Goal: Use online tool/utility: Utilize a website feature to perform a specific function

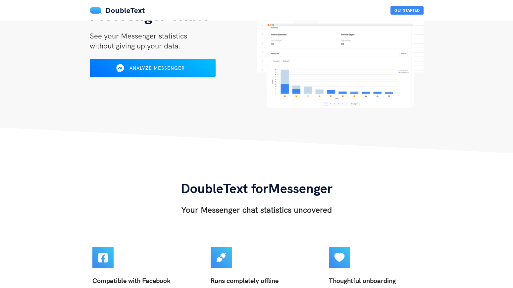
scroll to position [179, 0]
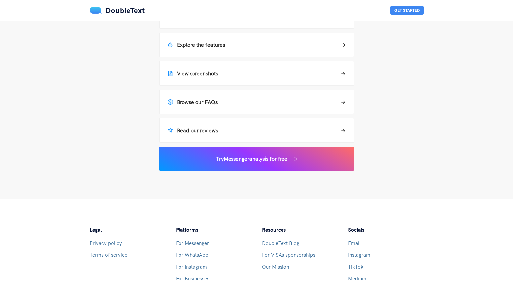
scroll to position [608, 0]
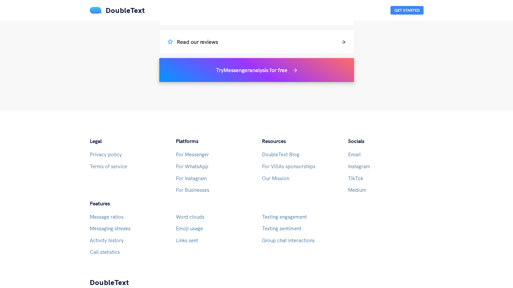
click at [225, 73] on h5 "Try Messenger analysis for free" at bounding box center [252, 70] width 72 height 8
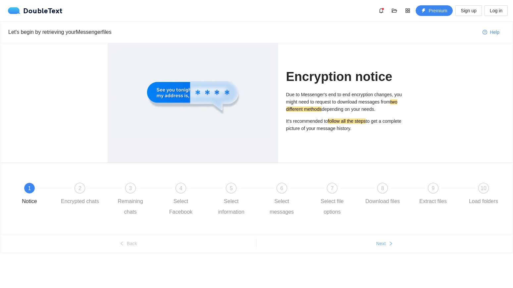
click at [375, 246] on button "Next" at bounding box center [385, 243] width 256 height 11
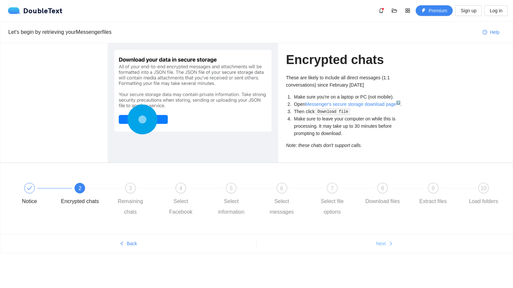
click at [375, 246] on button "Next" at bounding box center [385, 243] width 256 height 11
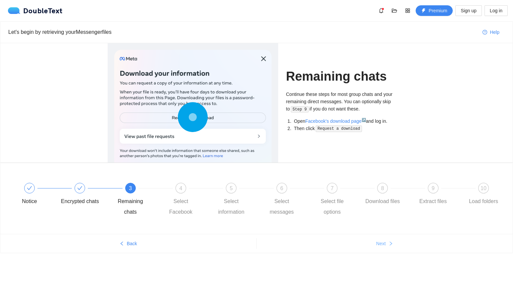
click at [375, 246] on button "Next" at bounding box center [385, 243] width 256 height 11
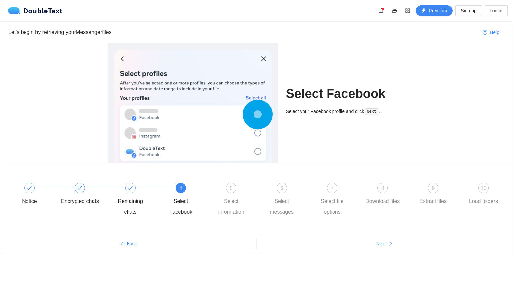
click at [375, 246] on button "Next" at bounding box center [385, 243] width 256 height 11
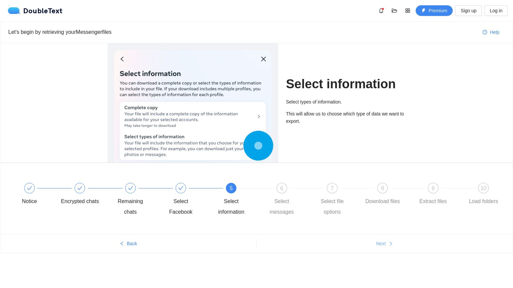
click at [375, 246] on button "Next" at bounding box center [385, 243] width 256 height 11
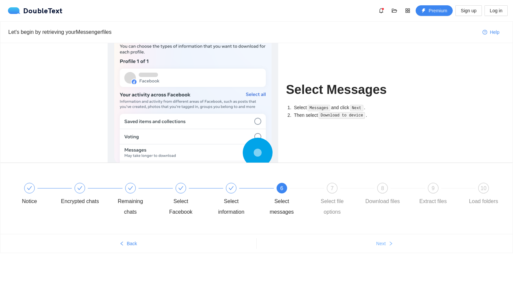
click at [375, 246] on button "Next" at bounding box center [385, 243] width 256 height 11
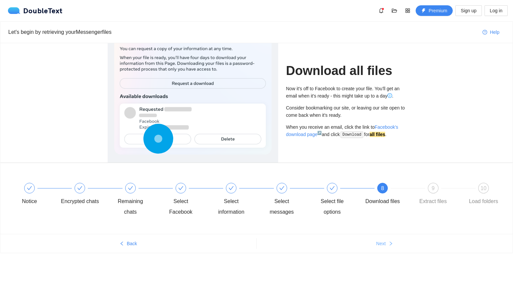
click at [375, 246] on button "Next" at bounding box center [385, 243] width 256 height 11
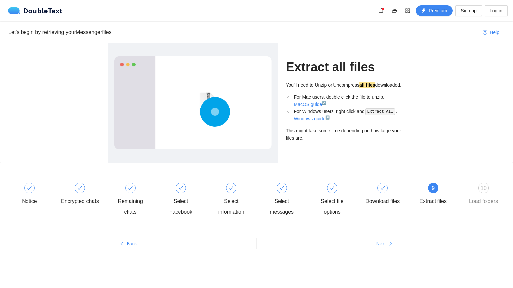
click at [375, 246] on button "Next" at bounding box center [385, 243] width 256 height 11
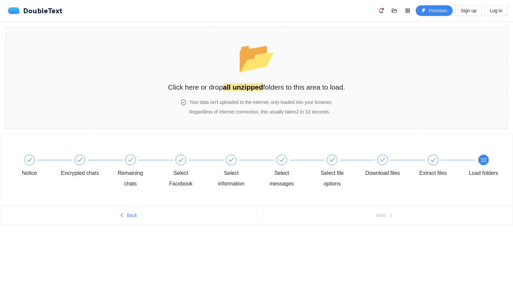
click at [375, 246] on div "Notice Encrypted chats Remaining chats Select Facebook Select information Selec…" at bounding box center [256, 192] width 513 height 116
click at [252, 70] on span "📂" at bounding box center [257, 57] width 38 height 34
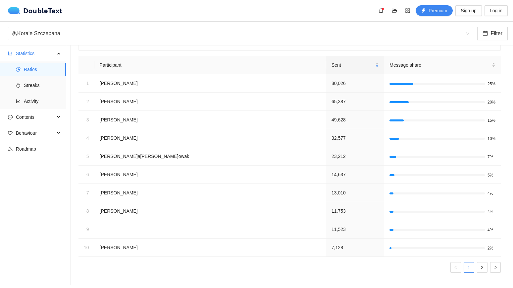
scroll to position [71, 0]
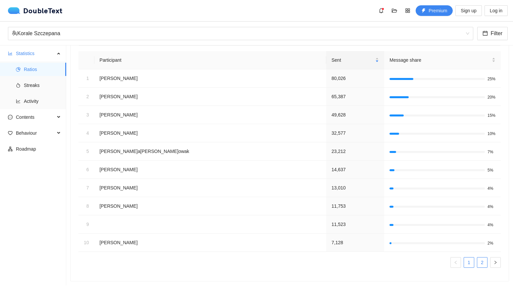
click at [487, 265] on link "2" at bounding box center [482, 262] width 10 height 10
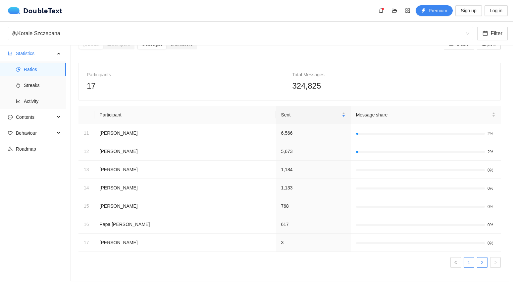
click at [468, 262] on link "1" at bounding box center [469, 262] width 10 height 10
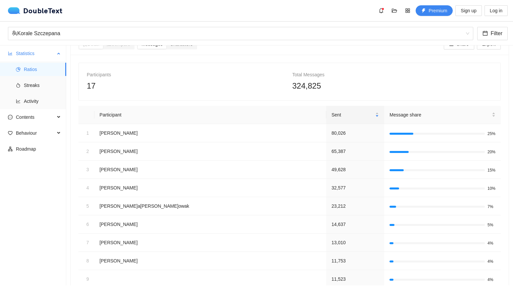
click at [38, 92] on ul "Ratios Streaks Activity" at bounding box center [33, 85] width 66 height 48
click at [34, 87] on span "Streaks" at bounding box center [42, 85] width 37 height 13
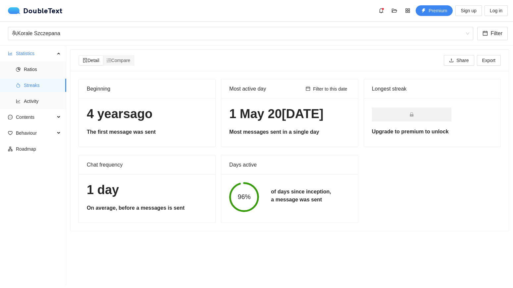
click at [146, 115] on h1 "4 years ago" at bounding box center [147, 114] width 121 height 16
click at [42, 102] on span "Activity" at bounding box center [42, 100] width 37 height 13
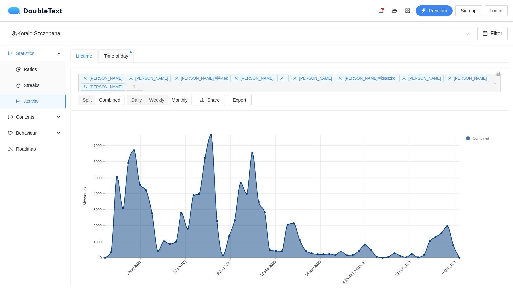
scroll to position [4, 0]
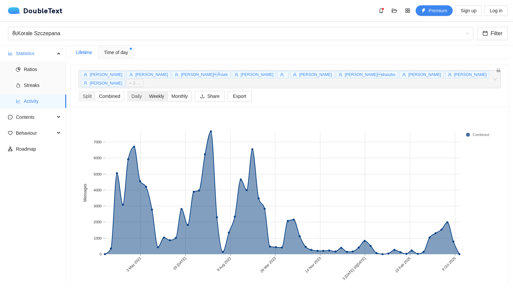
click at [157, 92] on div "Weekly" at bounding box center [156, 95] width 23 height 9
click at [145, 91] on input "Weekly" at bounding box center [145, 91] width 0 height 0
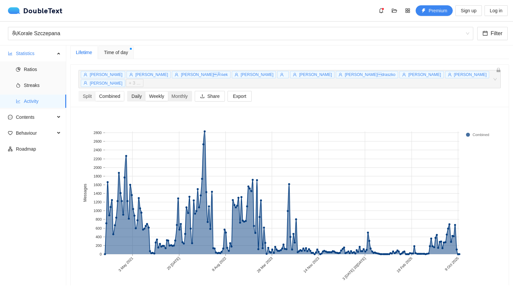
click at [139, 91] on div "Daily" at bounding box center [137, 95] width 18 height 9
click at [128, 91] on input "Daily" at bounding box center [128, 91] width 0 height 0
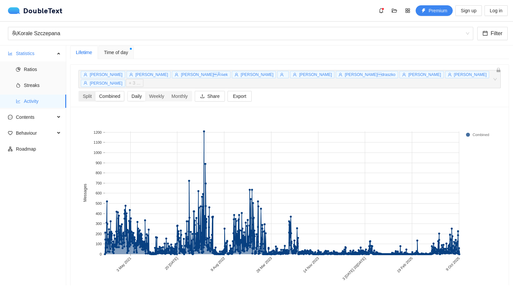
click at [109, 91] on div "Combined" at bounding box center [109, 95] width 28 height 9
click at [95, 91] on input "Combined" at bounding box center [95, 91] width 0 height 0
click at [88, 91] on div "Split" at bounding box center [87, 95] width 16 height 9
click at [79, 91] on input "Split" at bounding box center [79, 91] width 0 height 0
click at [111, 91] on div "Combined" at bounding box center [109, 95] width 28 height 9
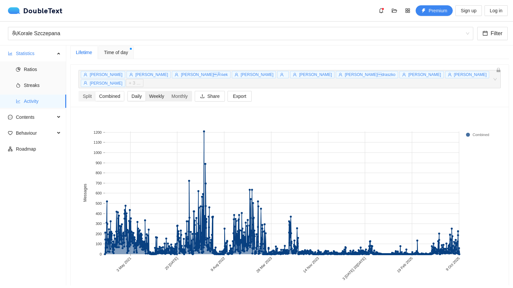
click at [95, 91] on input "Combined" at bounding box center [95, 91] width 0 height 0
click at [152, 91] on div "Weekly" at bounding box center [156, 95] width 23 height 9
click at [145, 91] on input "Weekly" at bounding box center [145, 91] width 0 height 0
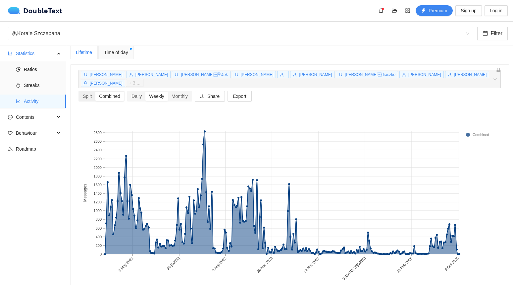
click at [107, 91] on div "Combined" at bounding box center [109, 95] width 28 height 9
click at [95, 91] on input "Combined" at bounding box center [95, 91] width 0 height 0
click at [86, 91] on div "Split" at bounding box center [87, 95] width 16 height 9
click at [79, 91] on input "Split" at bounding box center [79, 91] width 0 height 0
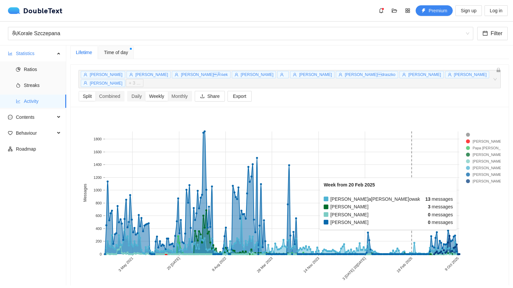
scroll to position [0, 0]
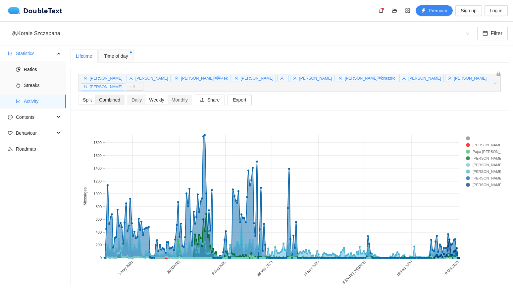
click at [106, 95] on div "Combined" at bounding box center [109, 99] width 28 height 9
click at [95, 95] on input "Combined" at bounding box center [95, 95] width 0 height 0
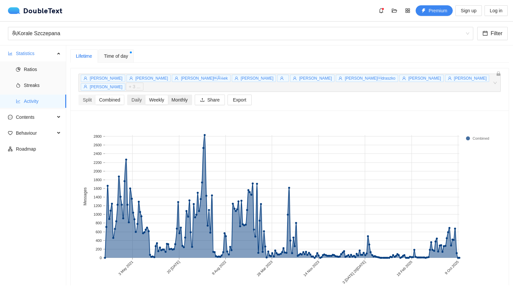
click at [172, 95] on div "Monthly" at bounding box center [180, 99] width 24 height 9
click at [168, 95] on input "Monthly" at bounding box center [168, 95] width 0 height 0
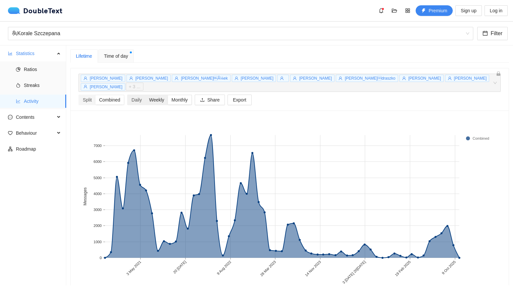
click at [162, 95] on div "Weekly" at bounding box center [156, 99] width 23 height 9
click at [145, 95] on input "Weekly" at bounding box center [145, 95] width 0 height 0
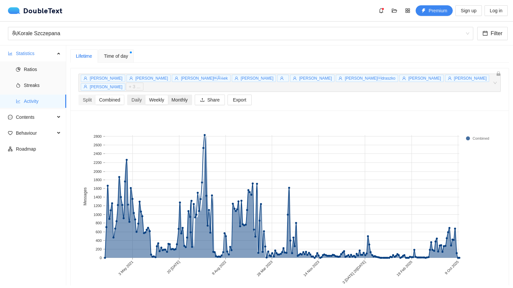
click at [171, 95] on div "Monthly" at bounding box center [180, 99] width 24 height 9
click at [168, 95] on input "Monthly" at bounding box center [168, 95] width 0 height 0
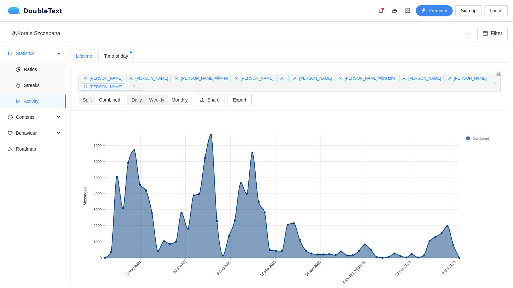
click at [144, 95] on div "Daily" at bounding box center [137, 99] width 18 height 9
click at [128, 95] on input "Daily" at bounding box center [128, 95] width 0 height 0
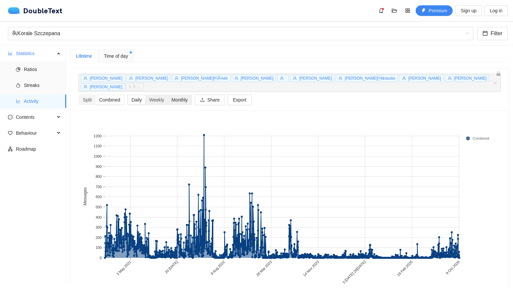
click at [174, 95] on div "Monthly" at bounding box center [180, 99] width 24 height 9
click at [168, 95] on input "Monthly" at bounding box center [168, 95] width 0 height 0
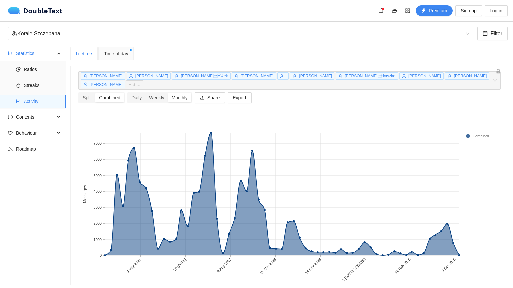
scroll to position [4, 0]
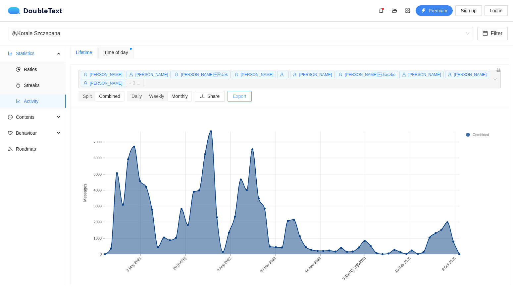
click at [236, 92] on span "Export" at bounding box center [239, 95] width 13 height 7
click at [187, 92] on div "Monthly" at bounding box center [180, 95] width 24 height 9
click at [168, 91] on input "Monthly" at bounding box center [168, 91] width 0 height 0
click at [162, 91] on div "Weekly" at bounding box center [156, 95] width 23 height 9
click at [145, 91] on input "Weekly" at bounding box center [145, 91] width 0 height 0
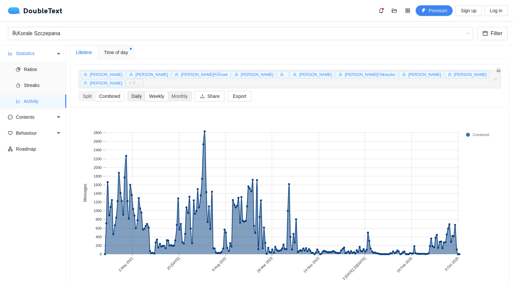
click at [138, 91] on div "Daily" at bounding box center [137, 95] width 18 height 9
click at [128, 91] on input "Daily" at bounding box center [128, 91] width 0 height 0
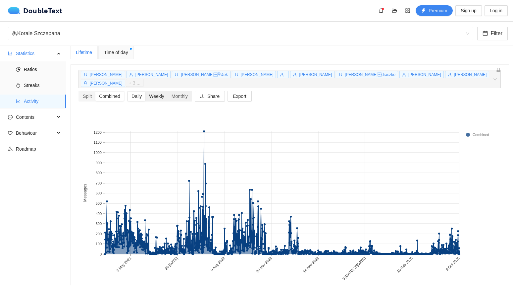
click at [161, 91] on div "Weekly" at bounding box center [156, 95] width 23 height 9
click at [145, 91] on input "Weekly" at bounding box center [145, 91] width 0 height 0
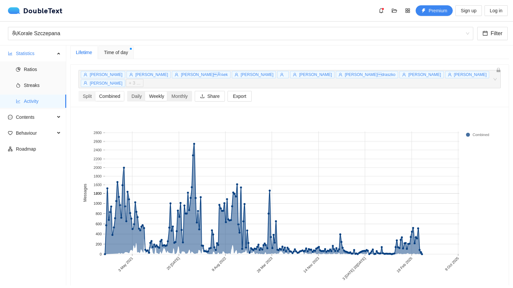
click at [148, 91] on div "Weekly" at bounding box center [156, 95] width 23 height 9
click at [145, 91] on input "Weekly" at bounding box center [145, 91] width 0 height 0
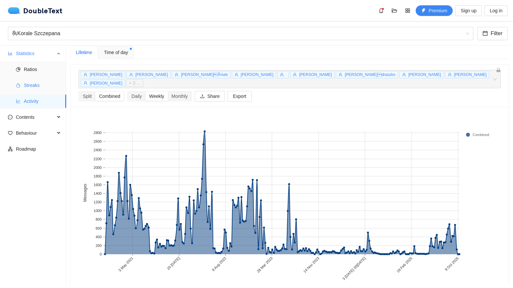
click at [45, 89] on span "Streaks" at bounding box center [42, 85] width 37 height 13
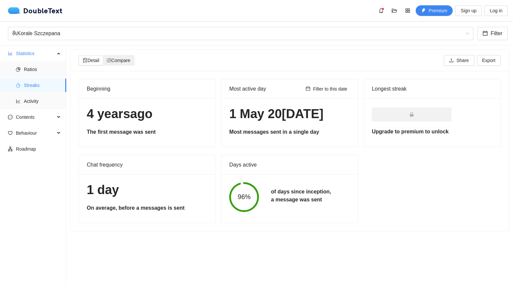
click at [125, 61] on span "Compare" at bounding box center [119, 60] width 24 height 5
click at [103, 56] on input "Compare" at bounding box center [103, 56] width 0 height 0
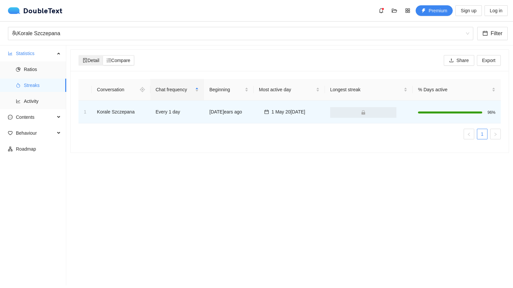
click at [95, 62] on span "Detail" at bounding box center [91, 60] width 17 height 5
click at [79, 56] on input "Detail" at bounding box center [79, 56] width 0 height 0
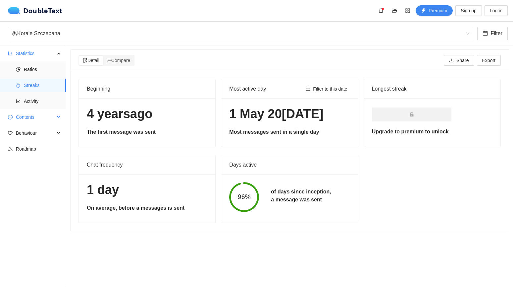
click at [45, 115] on span "Contents" at bounding box center [35, 116] width 39 height 13
click at [41, 127] on span "Word Cloud" at bounding box center [42, 132] width 37 height 13
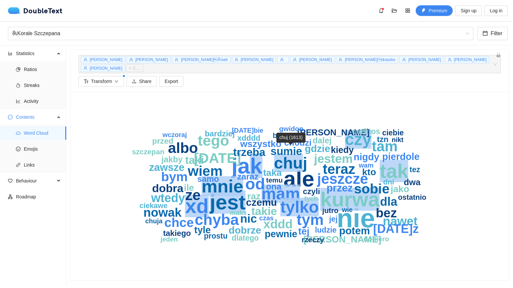
drag, startPoint x: 251, startPoint y: 163, endPoint x: 302, endPoint y: 153, distance: 51.0
click at [302, 153] on g "nie ale jak jest kurwa xd tak mnie czy mam tylko chuj od tym chyba tego jeszcze…" at bounding box center [279, 185] width 295 height 120
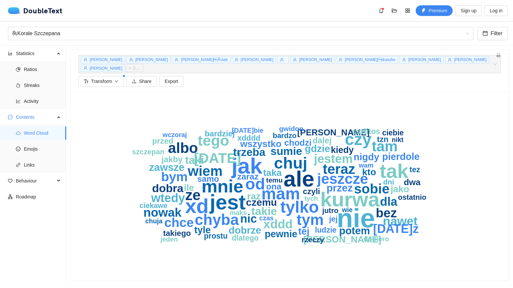
click at [332, 100] on icon "nie ale jak jest kurwa xd tak mnie czy mam tylko chuj od tym chyba tego jeszcze…" at bounding box center [290, 186] width 422 height 172
click at [100, 78] on span "Transform" at bounding box center [101, 81] width 21 height 7
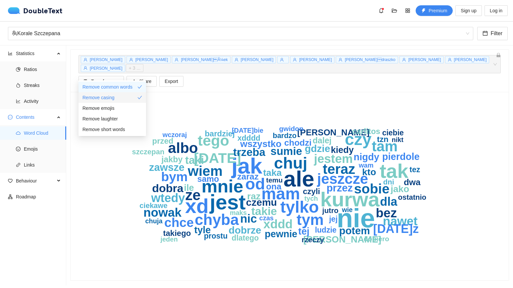
click at [127, 96] on div "Remove casing" at bounding box center [113, 97] width 60 height 7
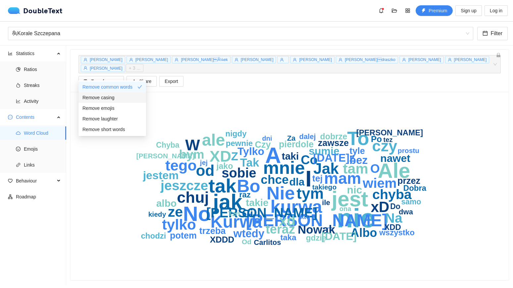
click at [132, 96] on div "Remove casing" at bounding box center [113, 97] width 60 height 7
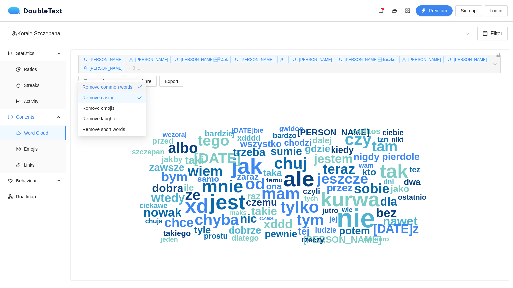
click at [137, 83] on div "Remove common words" at bounding box center [113, 86] width 60 height 7
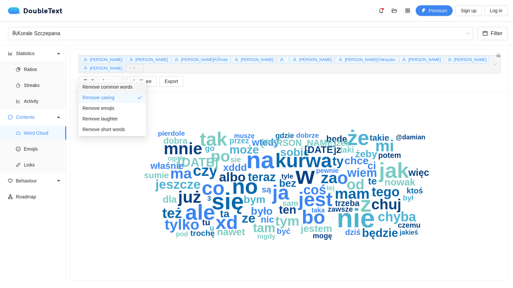
click at [137, 83] on div "Remove common words" at bounding box center [113, 86] width 60 height 7
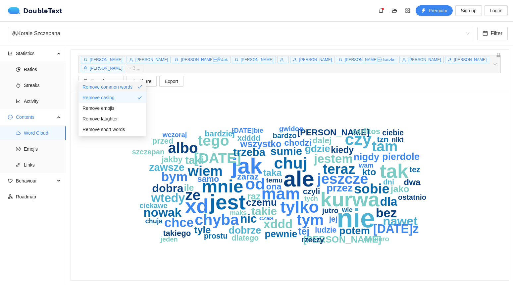
click at [137, 83] on div "Remove common words" at bounding box center [113, 86] width 60 height 7
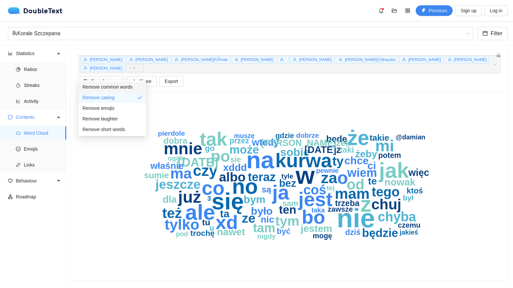
click at [137, 83] on div "Remove common words" at bounding box center [113, 86] width 60 height 7
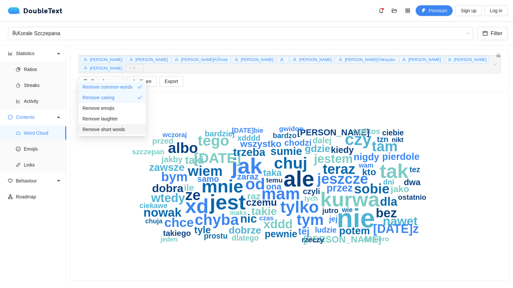
click at [122, 128] on span "Remove short words" at bounding box center [104, 129] width 42 height 7
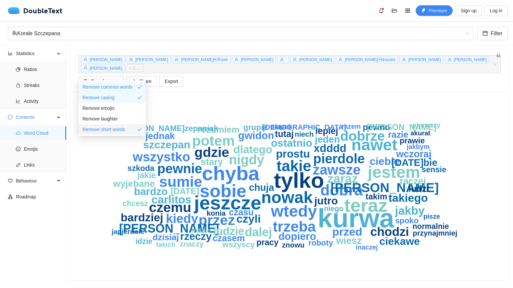
click at [122, 128] on span "Remove short words" at bounding box center [104, 129] width 42 height 7
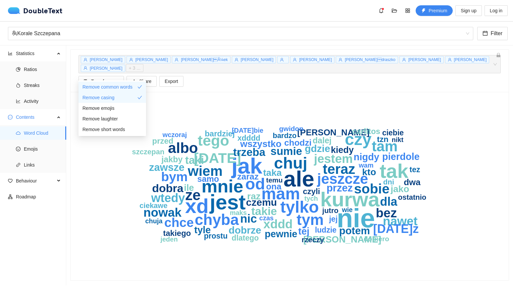
click at [178, 100] on icon "nie ale jak jest kurwa xd tak mnie czy mam tylko chuj od tym chyba tego jeszcze…" at bounding box center [290, 186] width 422 height 172
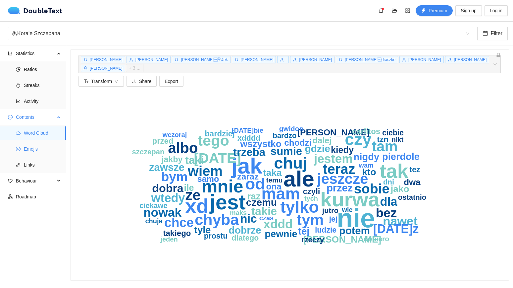
click at [38, 147] on span "Emojis" at bounding box center [42, 148] width 37 height 13
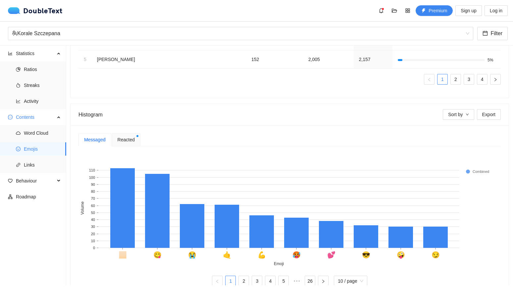
scroll to position [131, 0]
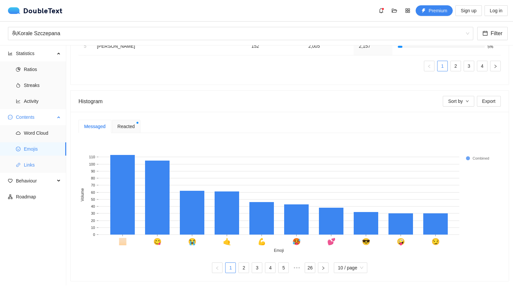
click at [42, 168] on span "Links" at bounding box center [42, 164] width 37 height 13
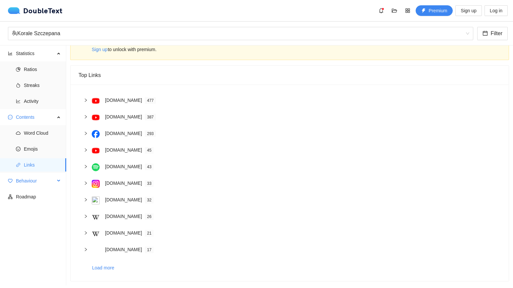
click at [44, 182] on span "Behaviour" at bounding box center [35, 180] width 39 height 13
click at [61, 181] on div "Behaviour" at bounding box center [33, 180] width 66 height 13
click at [47, 198] on span "Interactions" at bounding box center [42, 196] width 37 height 13
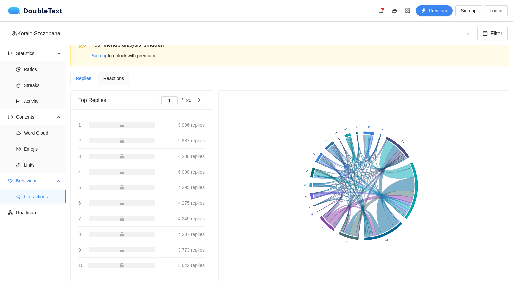
scroll to position [14, 0]
drag, startPoint x: 417, startPoint y: 153, endPoint x: 411, endPoint y: 134, distance: 19.5
click at [411, 134] on rect at bounding box center [364, 185] width 274 height 174
click at [46, 212] on span "Roadmap" at bounding box center [38, 212] width 45 height 13
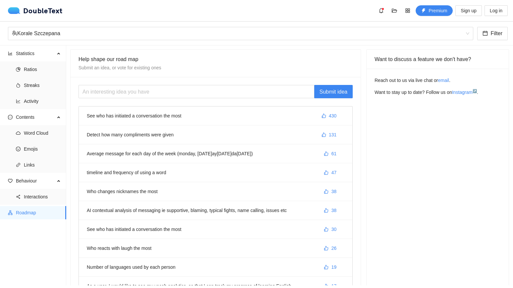
click at [165, 116] on li "See who has initiated a conversation the most 430" at bounding box center [216, 115] width 274 height 19
